Goal: Obtain resource: Download file/media

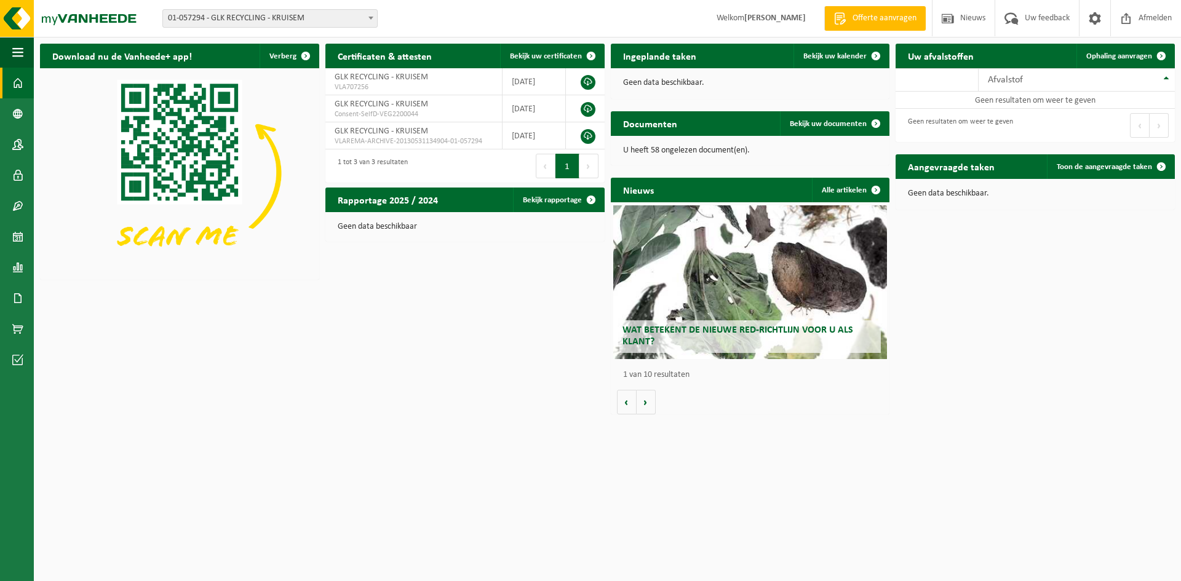
click at [369, 21] on span at bounding box center [371, 18] width 12 height 16
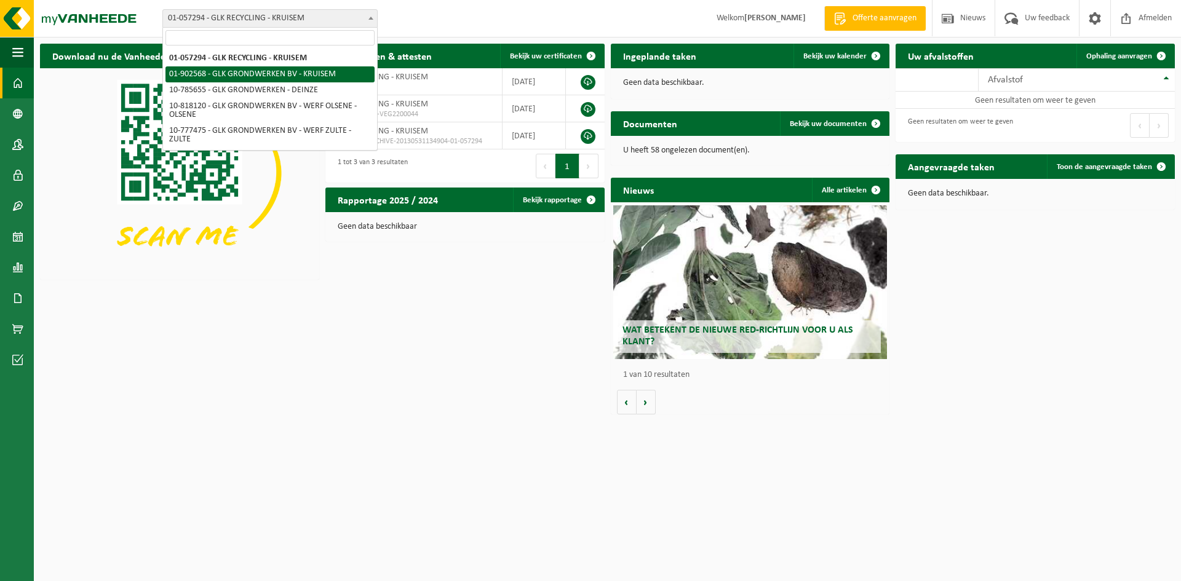
select select "1015"
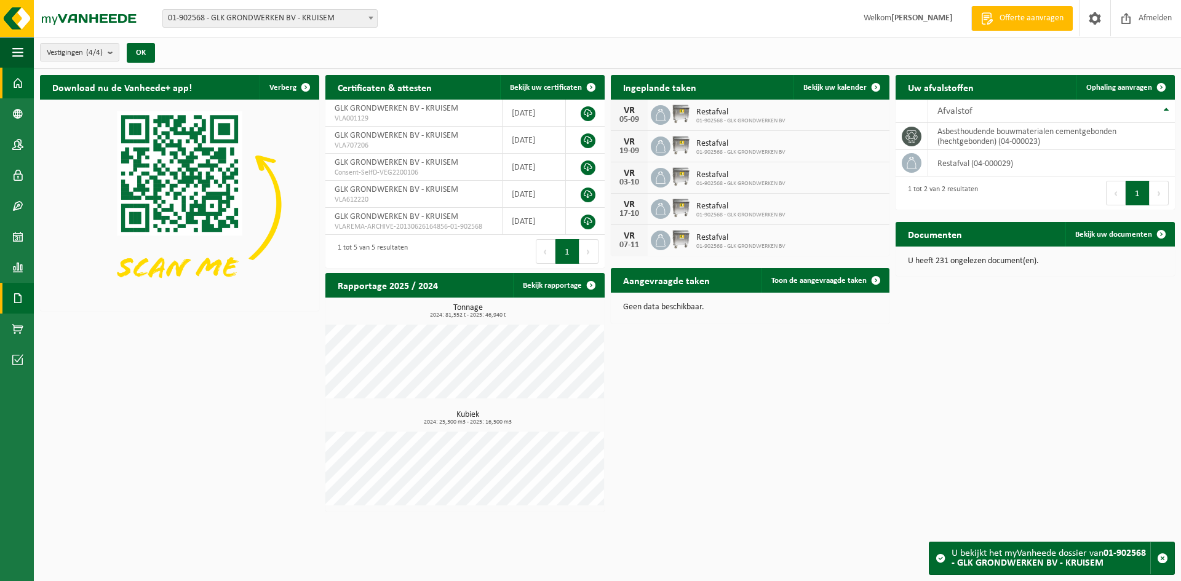
click at [22, 301] on span at bounding box center [17, 298] width 11 height 31
click at [84, 330] on span "Documenten" at bounding box center [94, 324] width 46 height 23
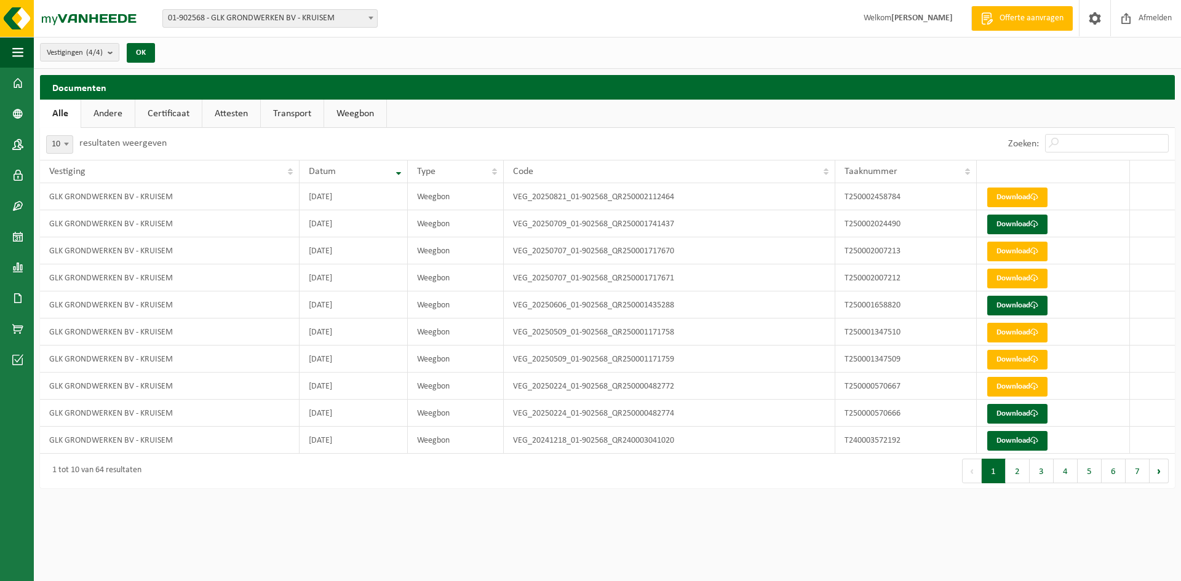
click at [118, 110] on link "Andere" at bounding box center [108, 114] width 54 height 28
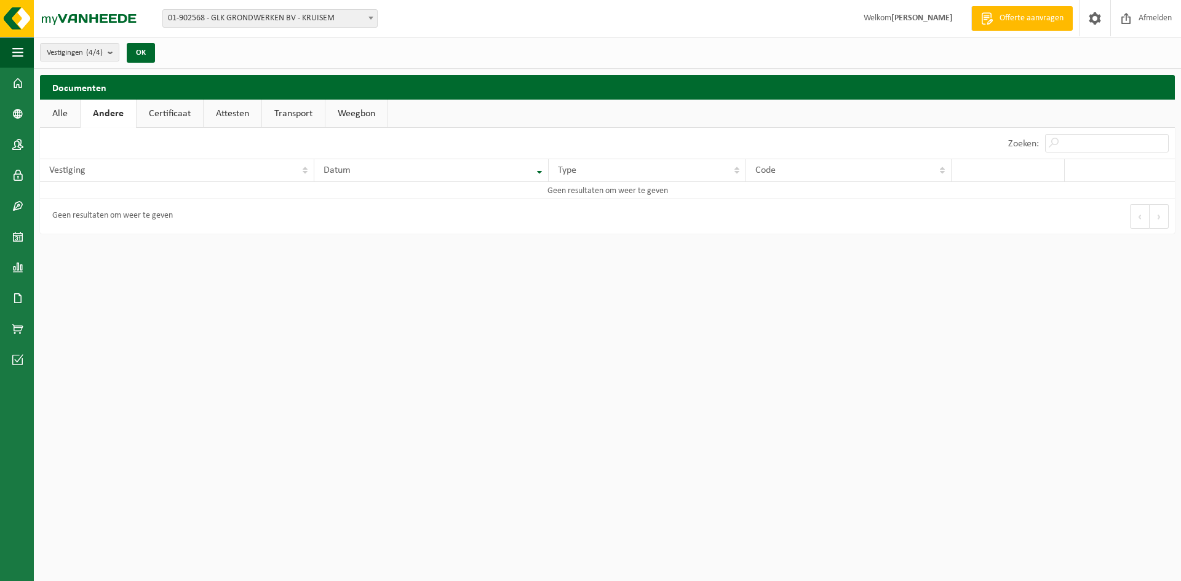
click at [164, 114] on link "Certificaat" at bounding box center [170, 114] width 66 height 28
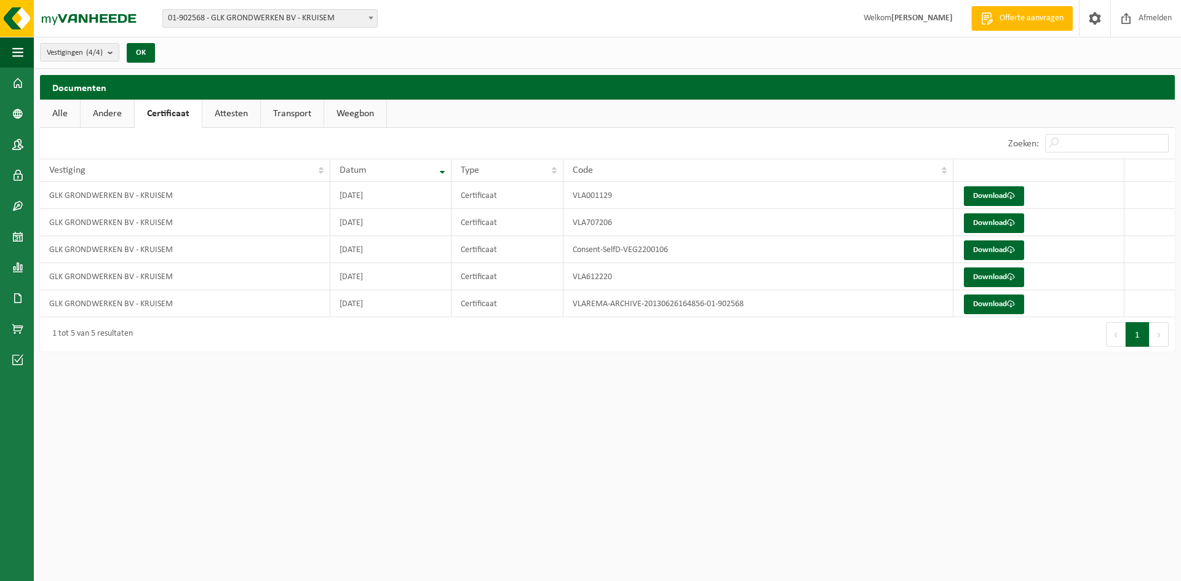
click at [221, 115] on link "Attesten" at bounding box center [231, 114] width 58 height 28
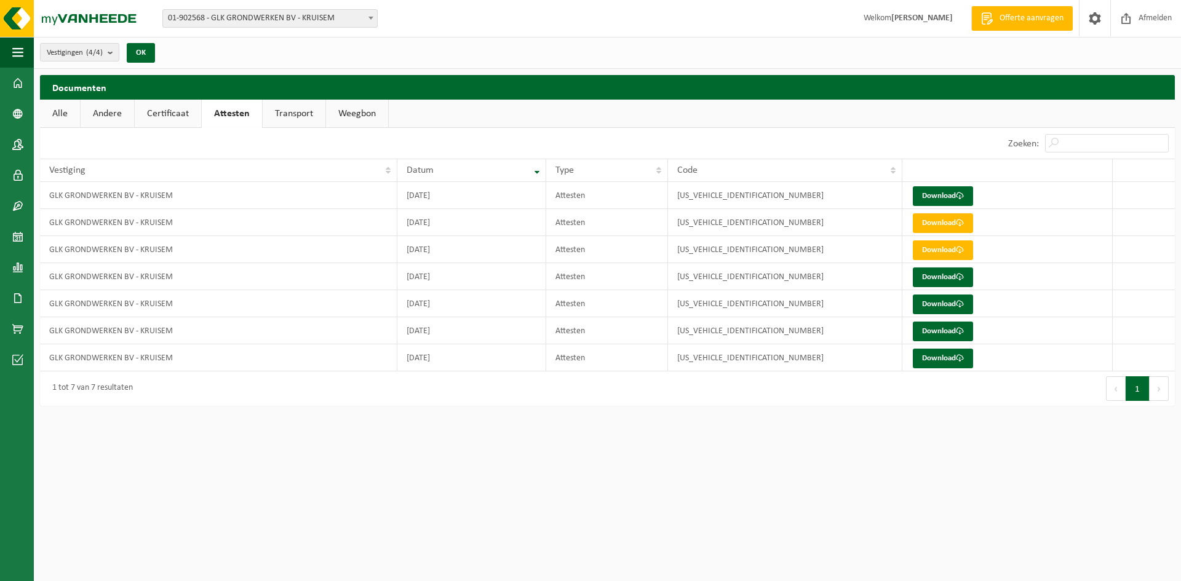
click at [285, 119] on link "Transport" at bounding box center [294, 114] width 63 height 28
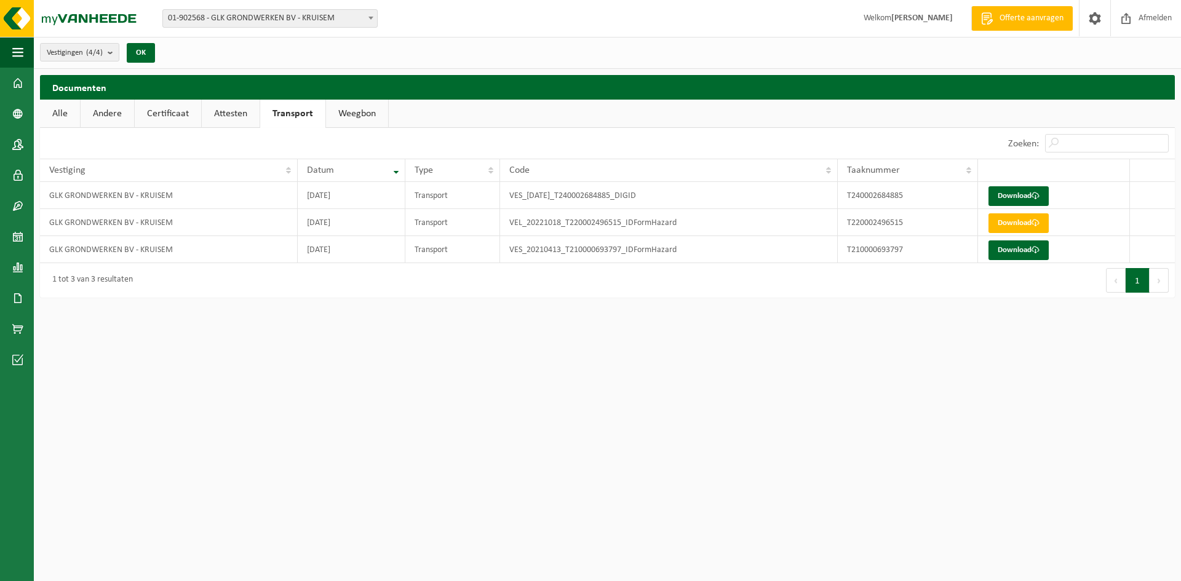
click at [362, 110] on link "Weegbon" at bounding box center [357, 114] width 62 height 28
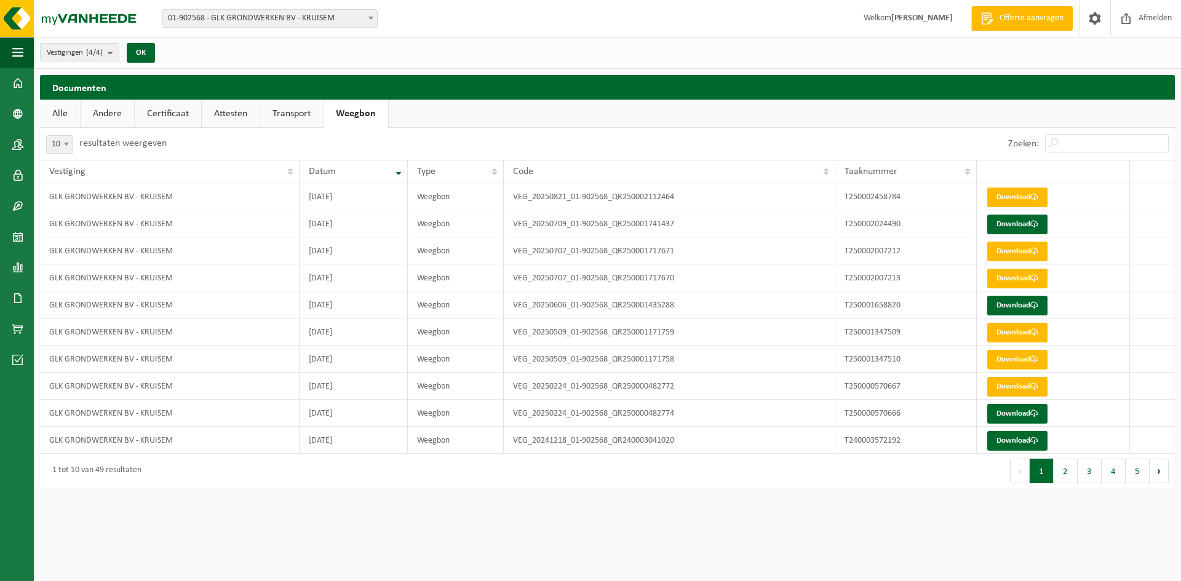
click at [63, 114] on link "Alle" at bounding box center [60, 114] width 40 height 28
click at [20, 85] on span at bounding box center [17, 83] width 11 height 31
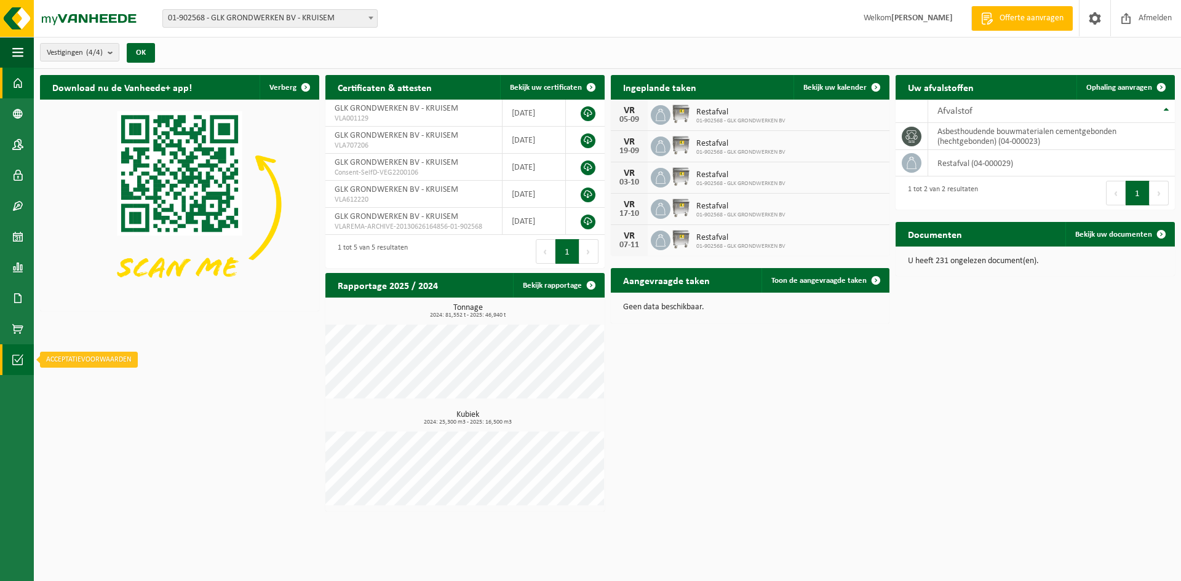
click at [22, 358] on span at bounding box center [17, 360] width 11 height 31
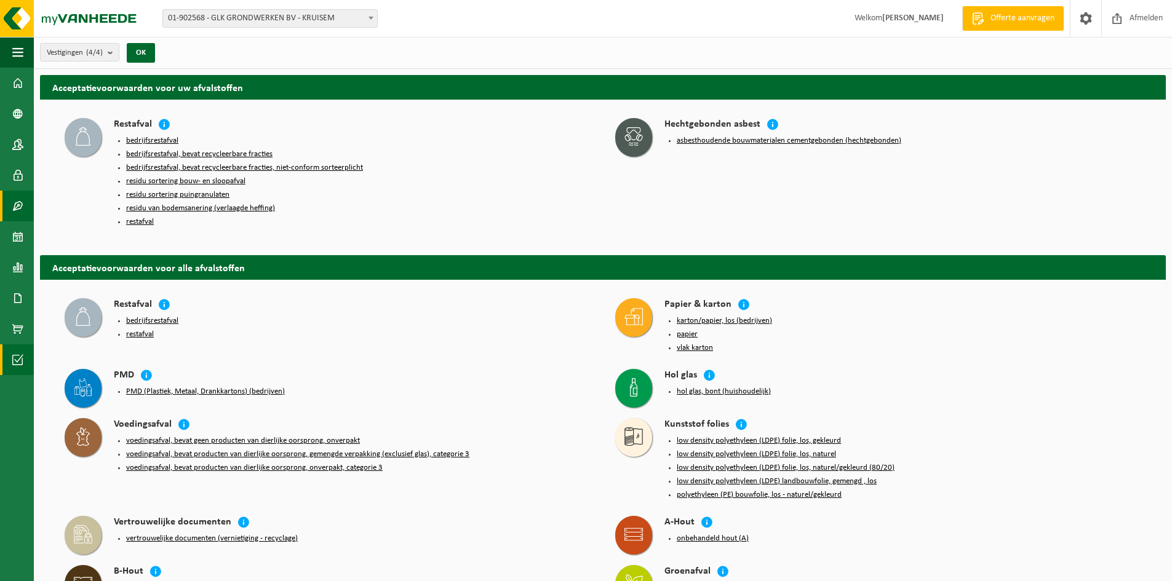
click at [18, 215] on span at bounding box center [17, 206] width 11 height 31
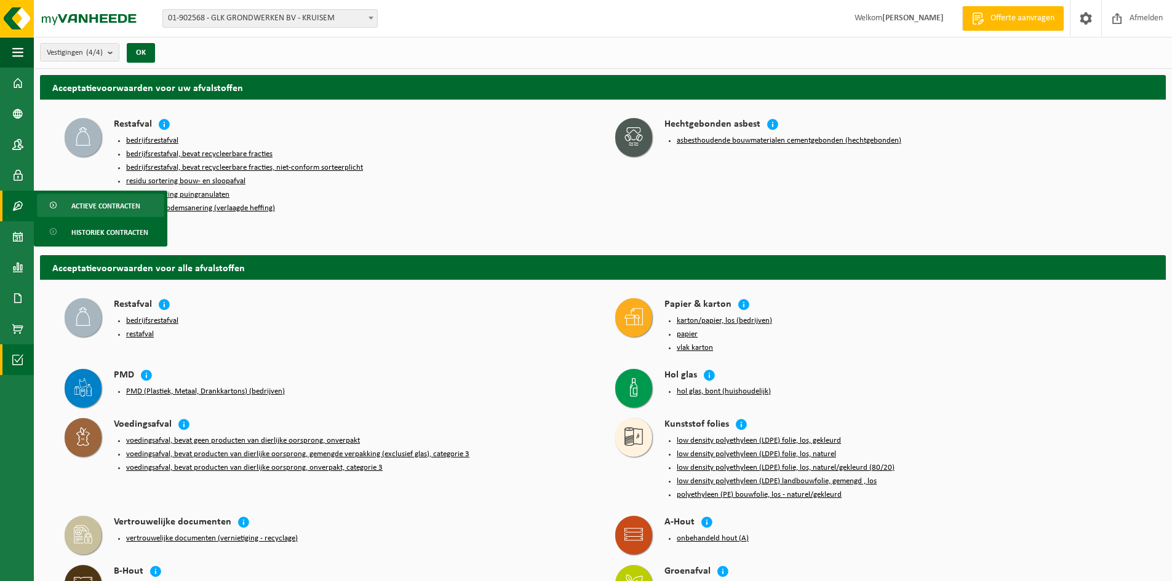
click at [132, 210] on span "Actieve contracten" at bounding box center [105, 205] width 69 height 23
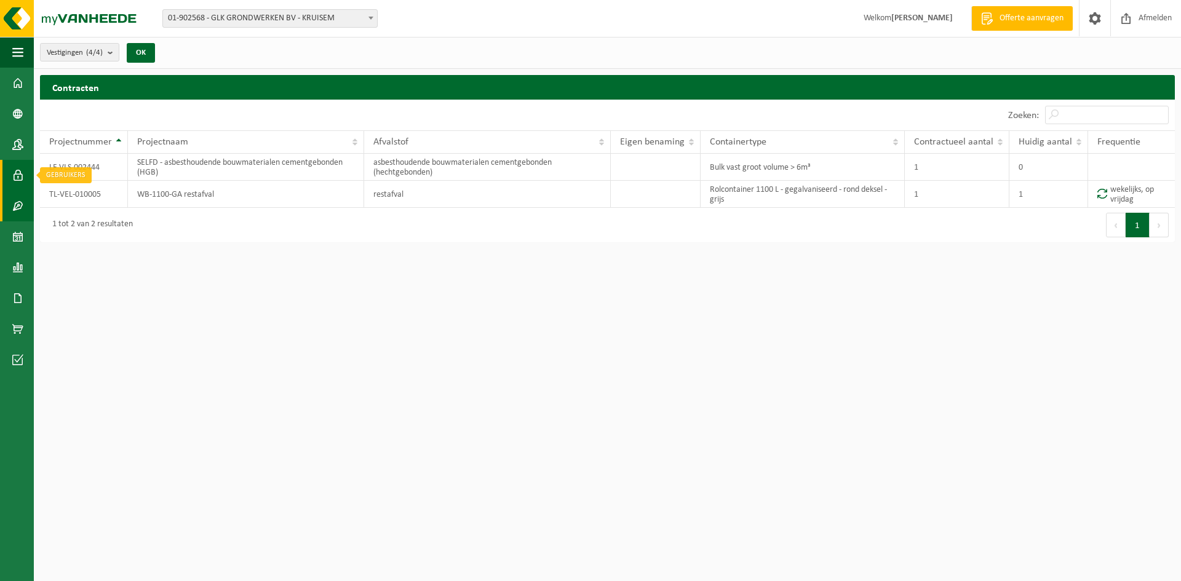
click at [22, 166] on span at bounding box center [17, 175] width 11 height 31
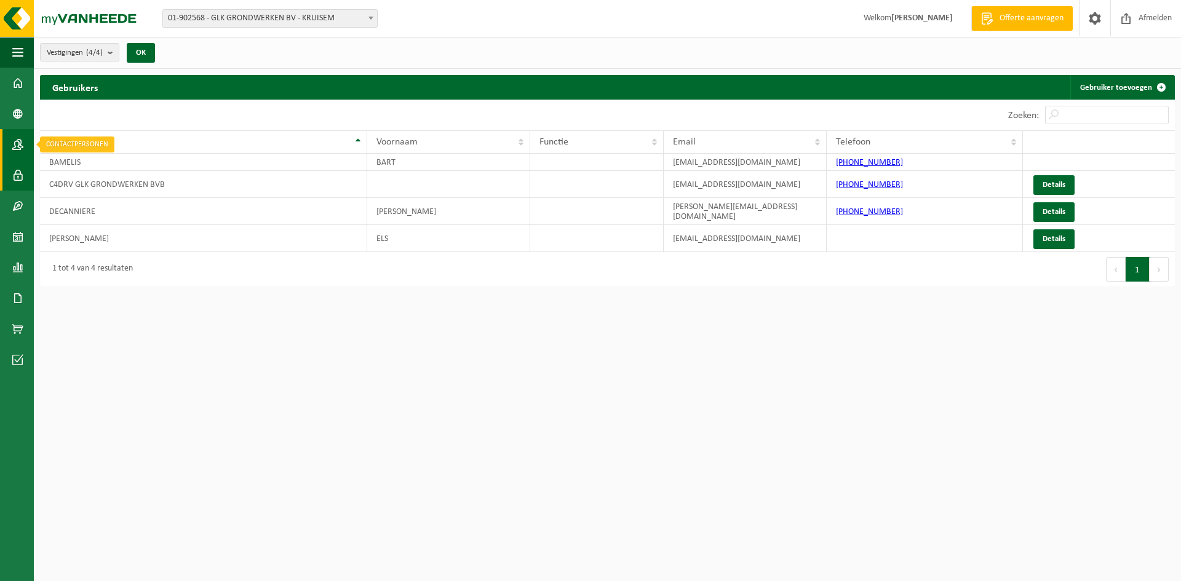
click at [19, 143] on span at bounding box center [17, 144] width 11 height 31
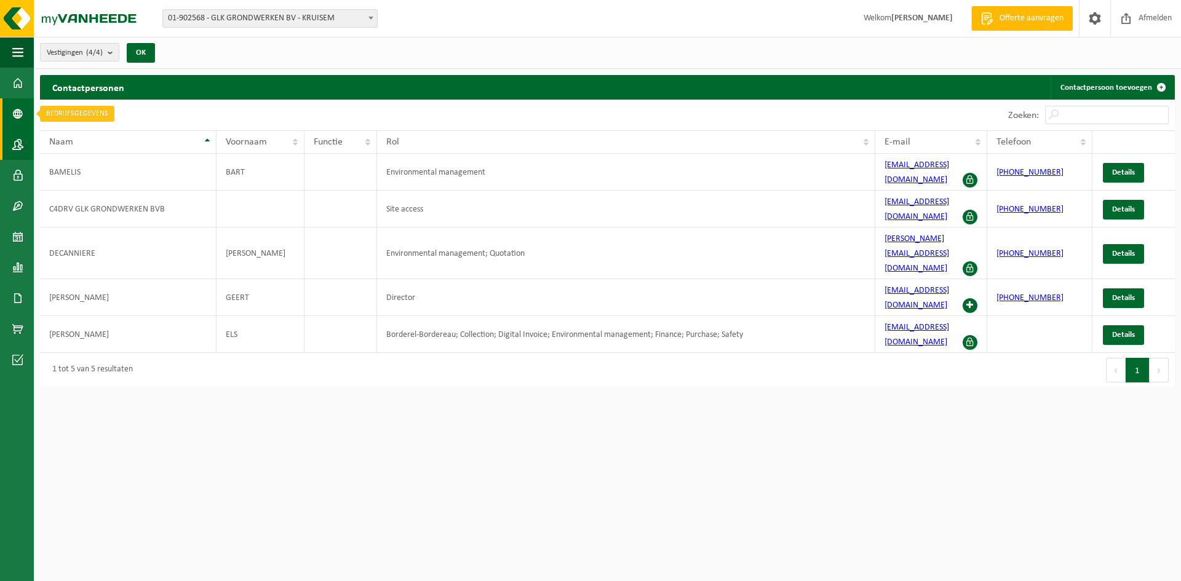
click at [22, 121] on span at bounding box center [17, 113] width 11 height 31
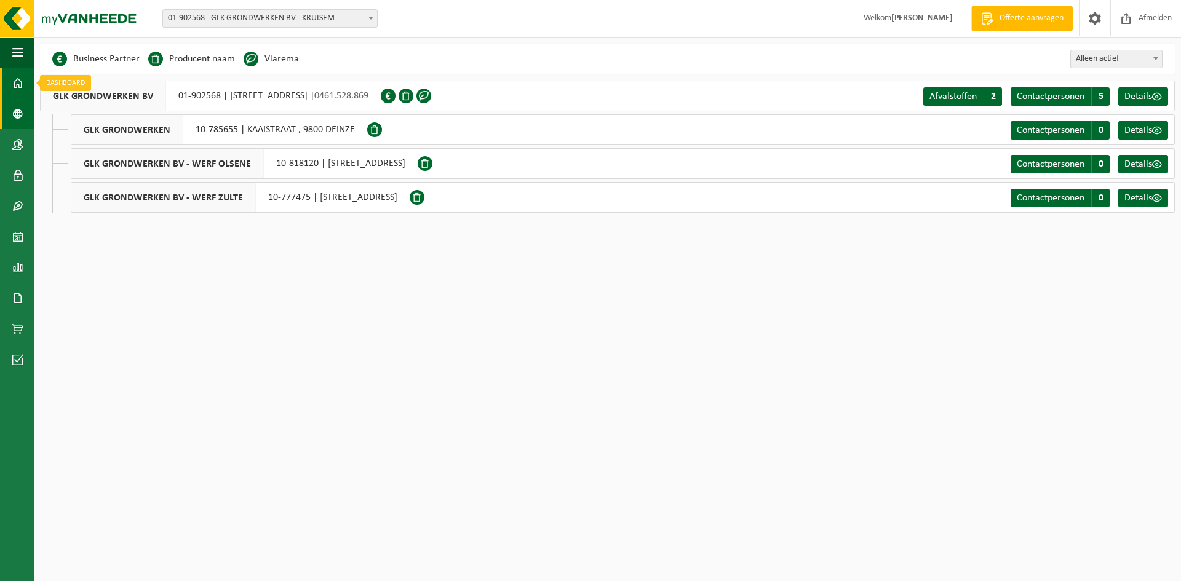
click at [21, 86] on span at bounding box center [17, 83] width 11 height 31
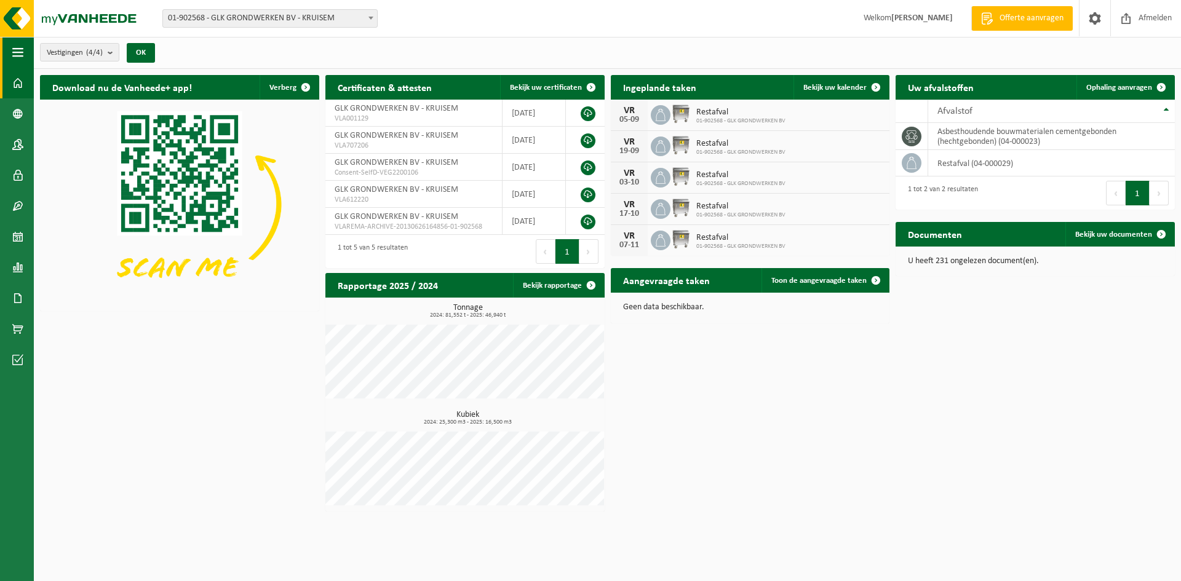
click at [20, 57] on span "button" at bounding box center [17, 52] width 11 height 31
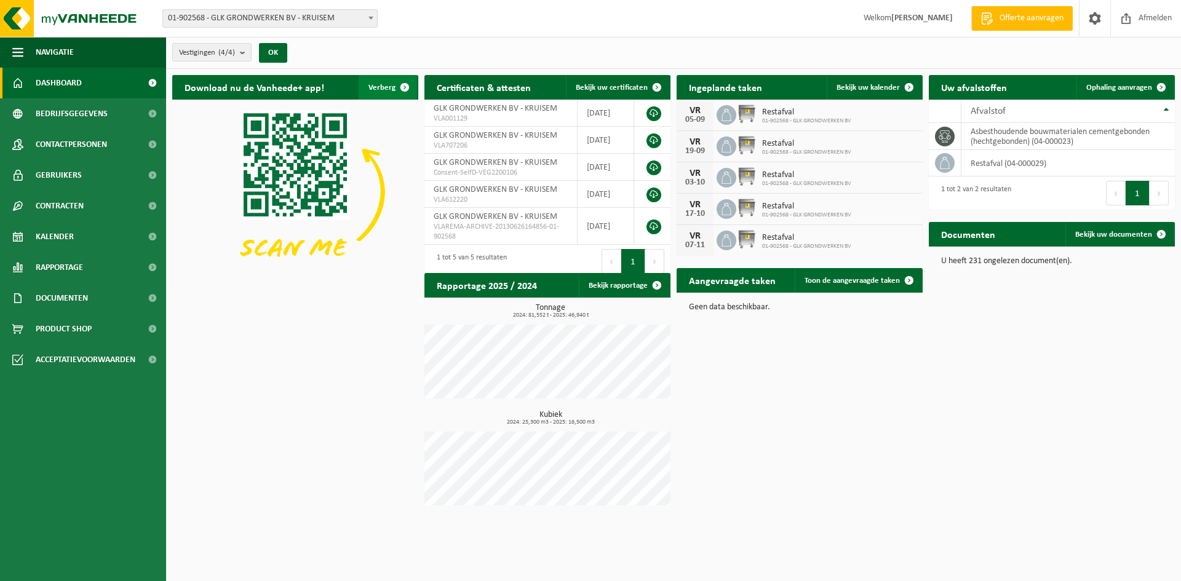
click at [404, 86] on span "button" at bounding box center [405, 87] width 25 height 25
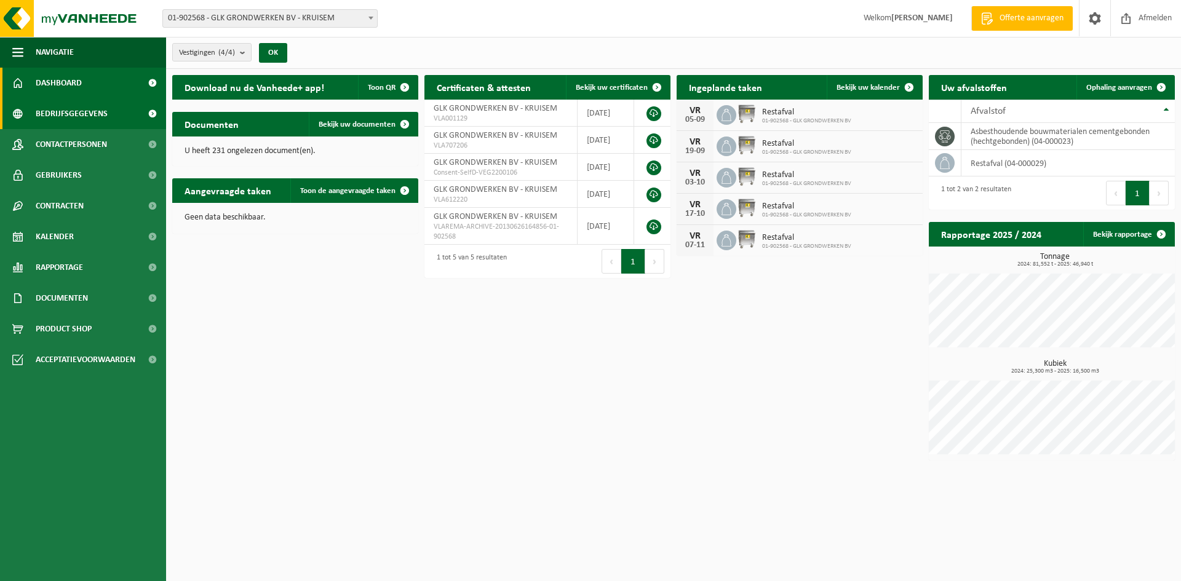
click at [84, 114] on span "Bedrijfsgegevens" at bounding box center [72, 113] width 72 height 31
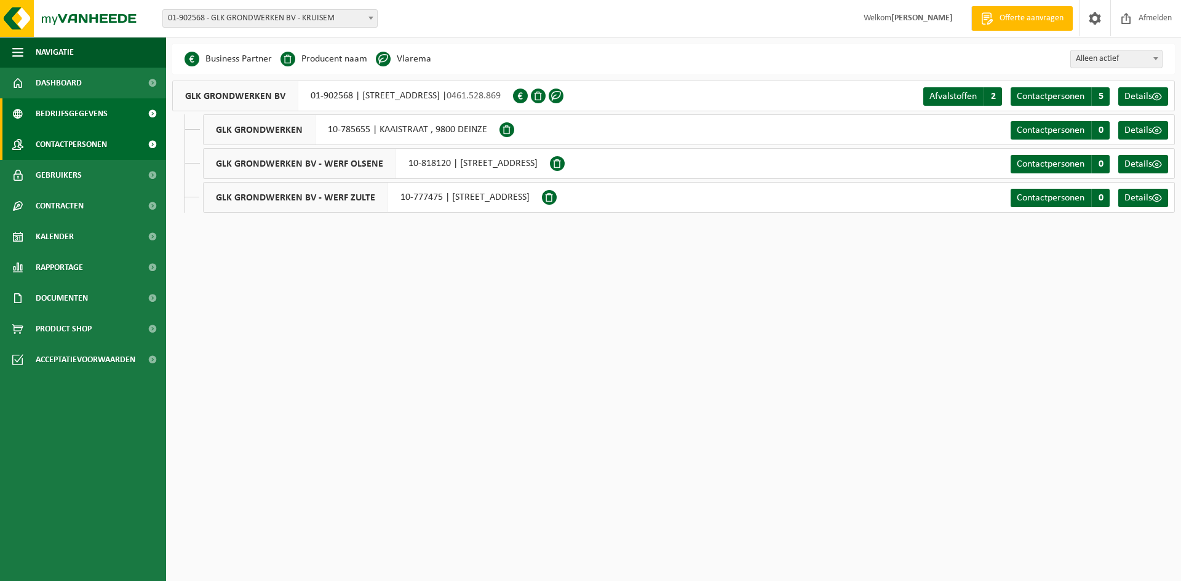
click at [72, 140] on span "Contactpersonen" at bounding box center [71, 144] width 71 height 31
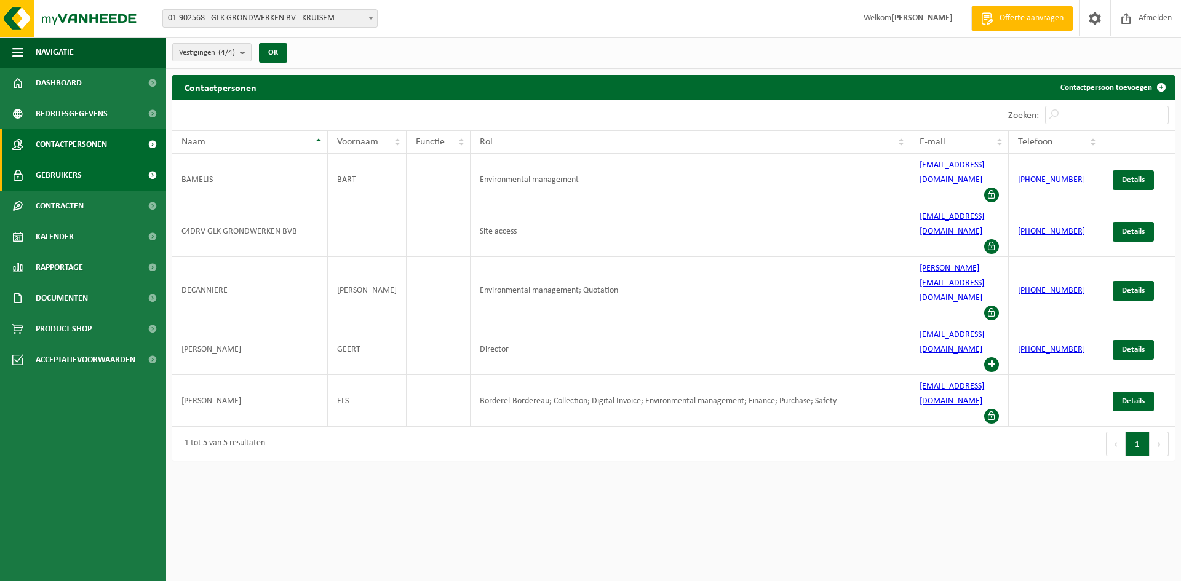
click at [65, 178] on span "Gebruikers" at bounding box center [59, 175] width 46 height 31
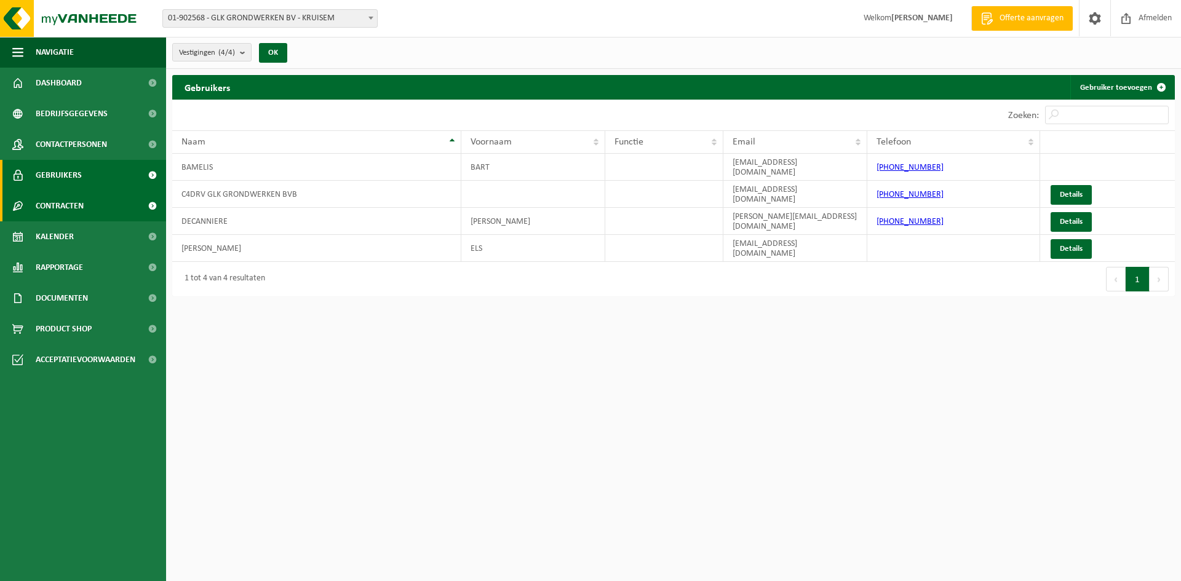
click at [69, 208] on span "Contracten" at bounding box center [60, 206] width 48 height 31
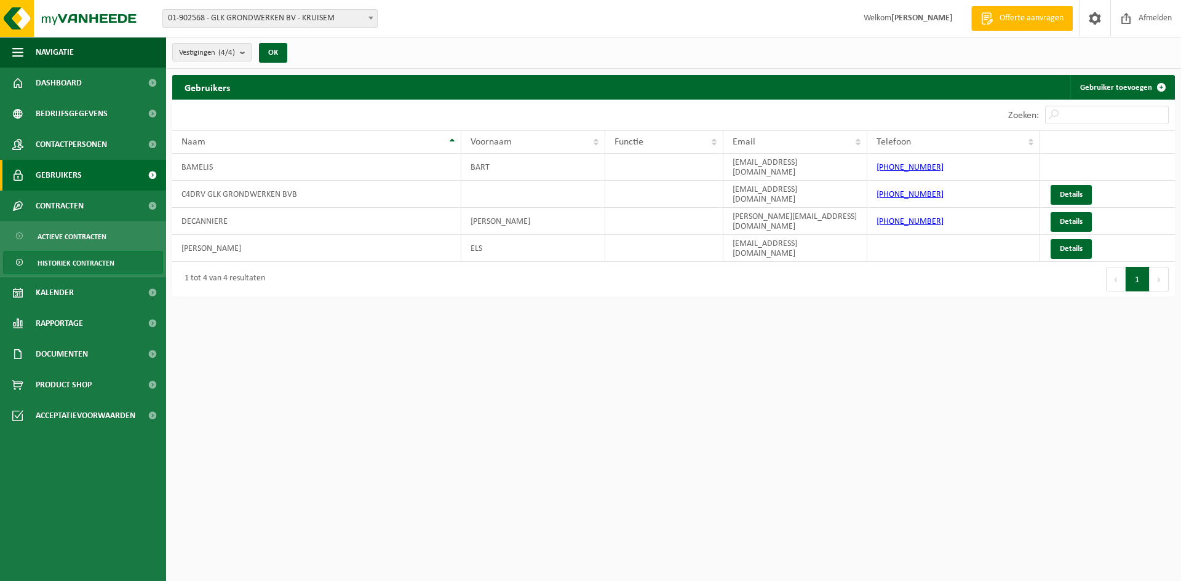
click at [75, 260] on span "Historiek contracten" at bounding box center [76, 263] width 77 height 23
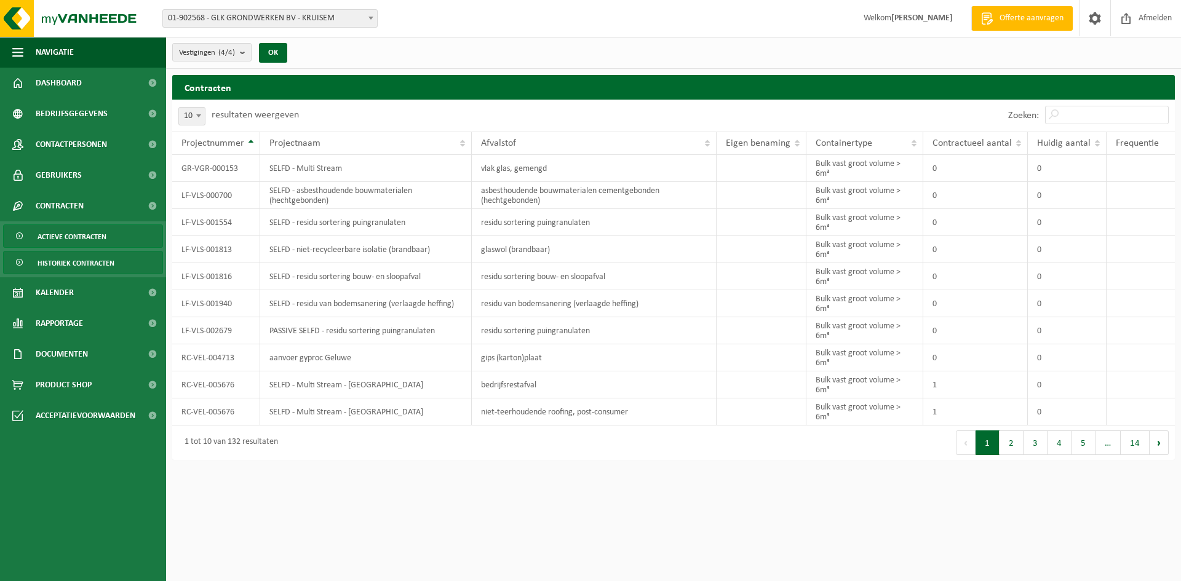
click at [71, 244] on span "Actieve contracten" at bounding box center [72, 236] width 69 height 23
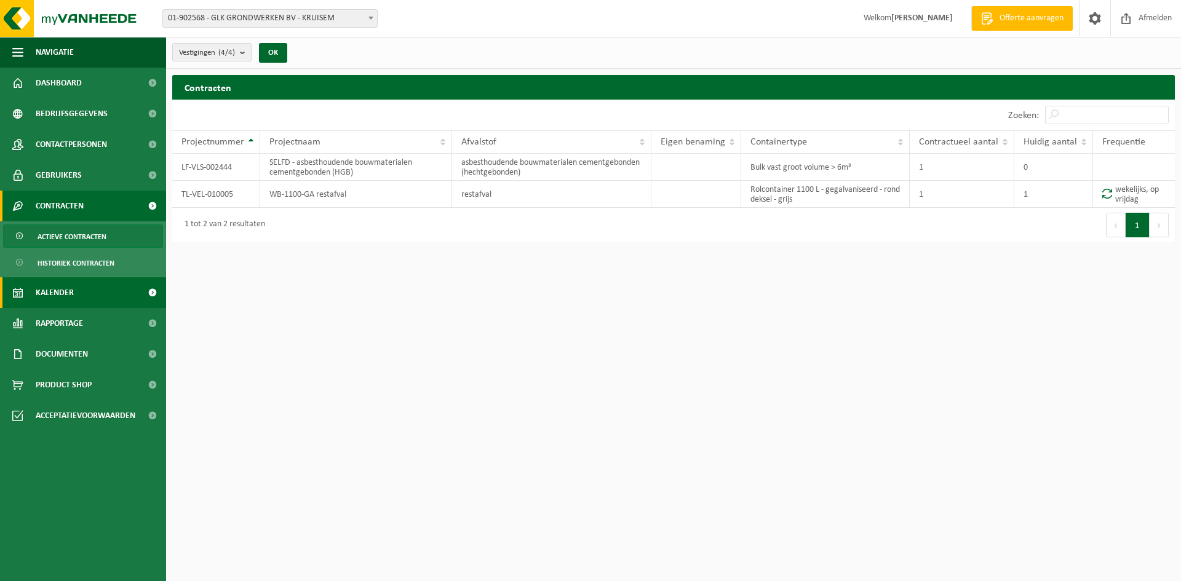
click at [75, 292] on link "Kalender" at bounding box center [83, 292] width 166 height 31
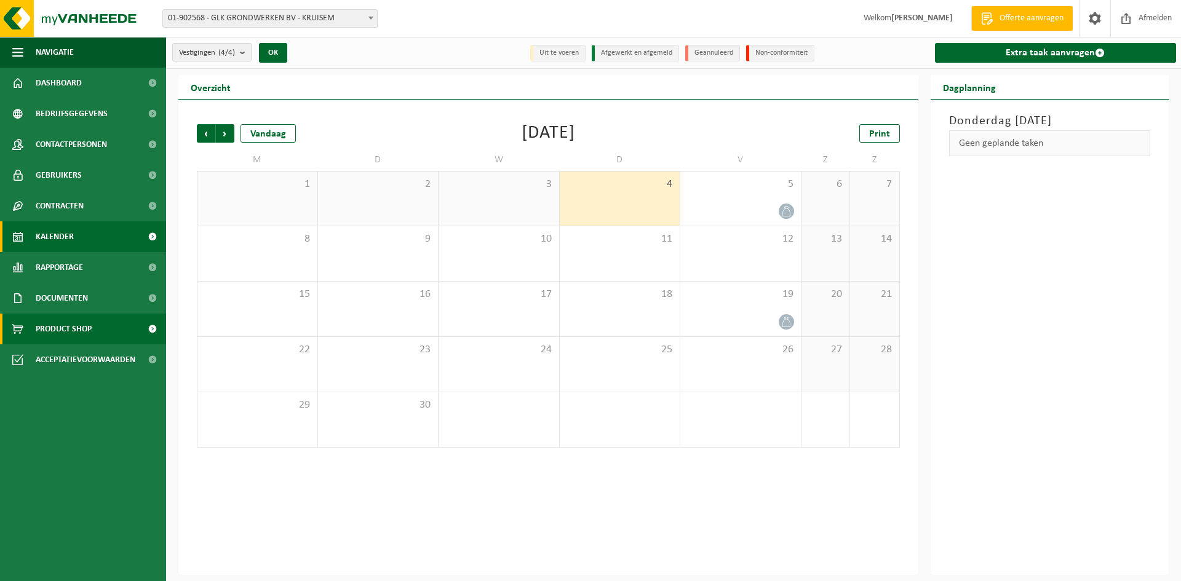
click at [68, 321] on span "Product Shop" at bounding box center [64, 329] width 56 height 31
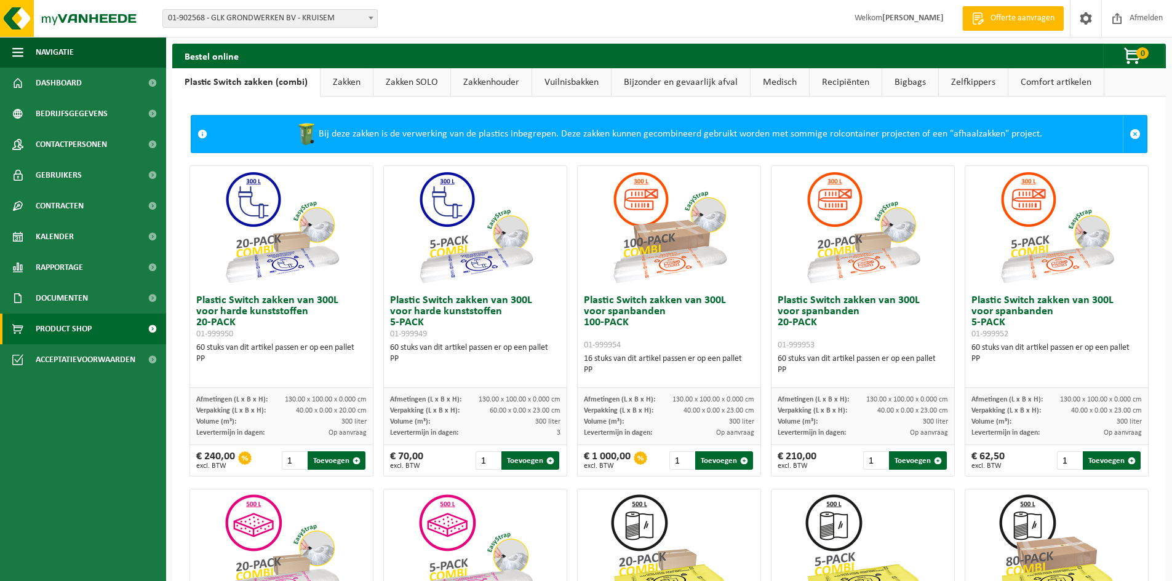
drag, startPoint x: 68, startPoint y: 78, endPoint x: 328, endPoint y: 119, distance: 263.5
click at [68, 78] on span "Dashboard" at bounding box center [59, 83] width 46 height 31
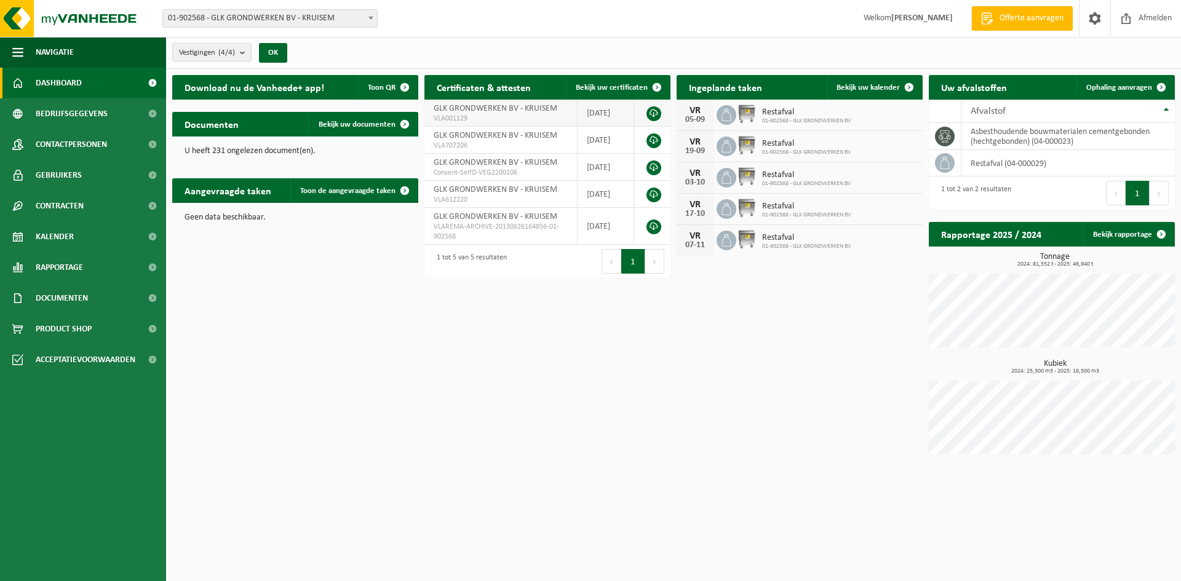
click at [654, 110] on link at bounding box center [654, 113] width 15 height 15
click at [1139, 19] on span "Afmelden" at bounding box center [1155, 18] width 39 height 36
